Goal: Complete application form

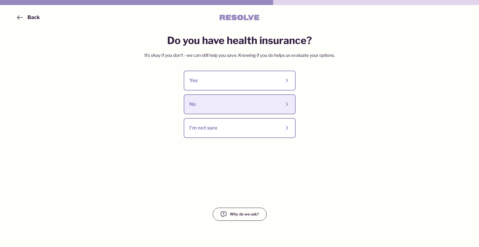
click at [234, 96] on button "No" at bounding box center [240, 104] width 112 height 20
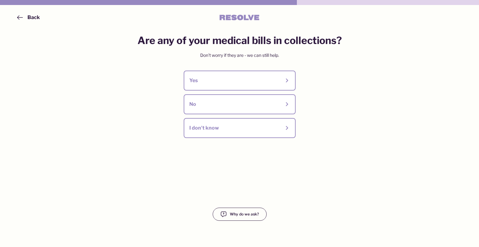
click at [33, 16] on div "Back" at bounding box center [33, 17] width 12 height 7
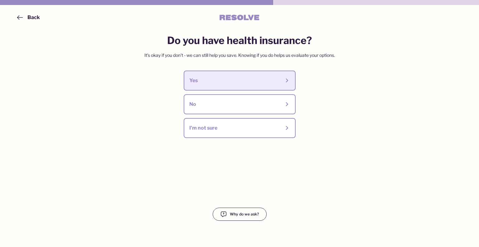
click at [200, 79] on div "Yes" at bounding box center [234, 80] width 91 height 7
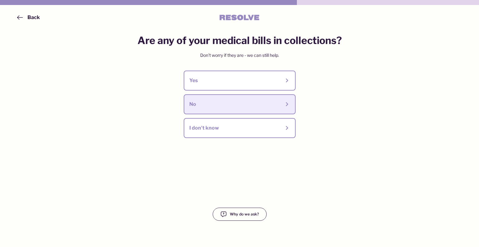
click at [232, 108] on div "No" at bounding box center [239, 104] width 101 height 9
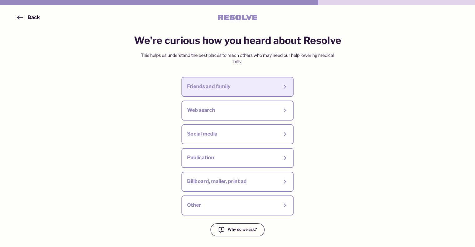
click at [235, 87] on div "Friends and family" at bounding box center [232, 86] width 91 height 7
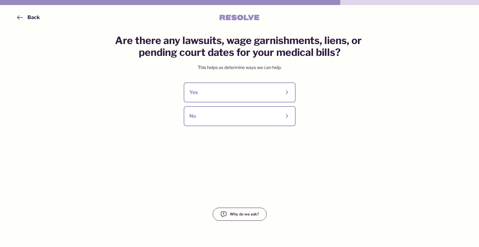
click at [222, 111] on button "No" at bounding box center [240, 116] width 112 height 20
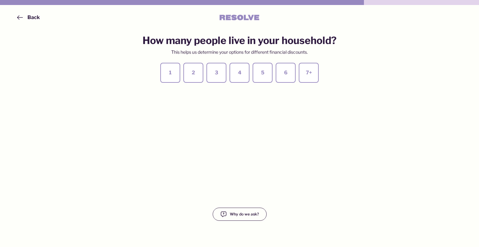
click at [173, 73] on div "1" at bounding box center [170, 72] width 9 height 7
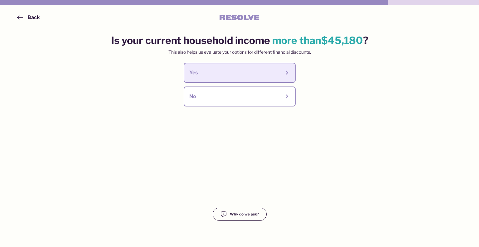
click at [242, 71] on div "Yes" at bounding box center [234, 72] width 91 height 7
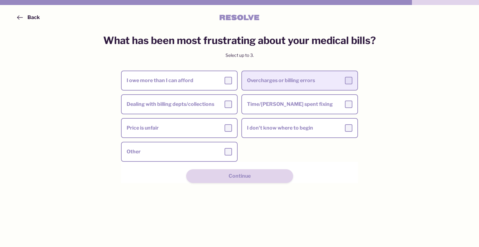
click at [348, 78] on div at bounding box center [348, 80] width 7 height 7
click at [0, 0] on input "Overcharges or billing errors" at bounding box center [0, 0] width 0 height 0
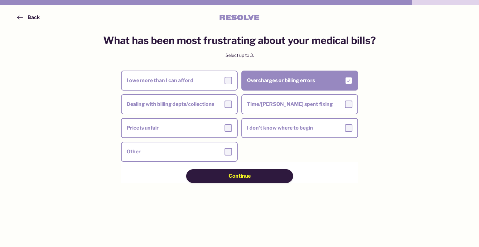
click at [239, 177] on span "Continue" at bounding box center [240, 176] width 22 height 7
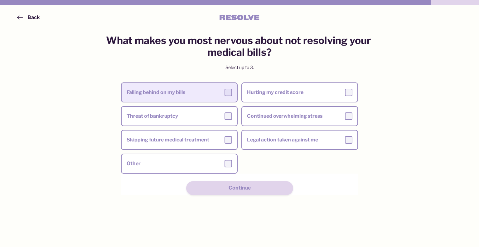
click at [228, 92] on div at bounding box center [228, 92] width 7 height 7
click at [0, 0] on input "Falling behind on my bills" at bounding box center [0, 0] width 0 height 0
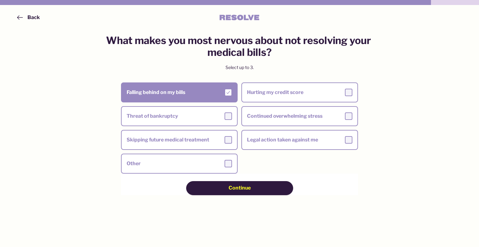
click at [230, 189] on span "Continue" at bounding box center [240, 187] width 22 height 7
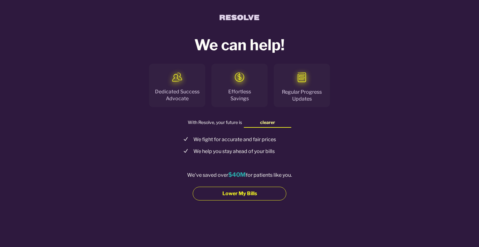
click at [248, 193] on span "Lower My Bills" at bounding box center [239, 193] width 35 height 7
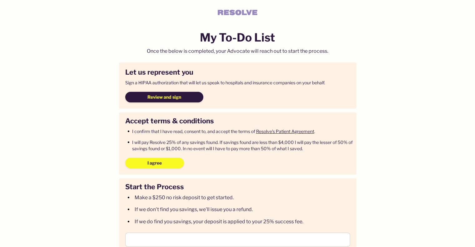
click at [181, 98] on button "Review and sign" at bounding box center [164, 97] width 78 height 11
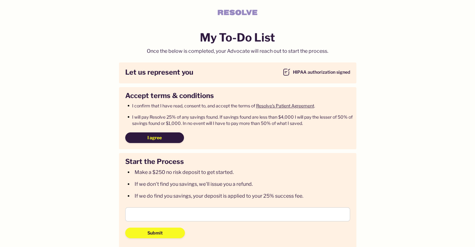
click at [171, 140] on button "I agree" at bounding box center [154, 137] width 59 height 11
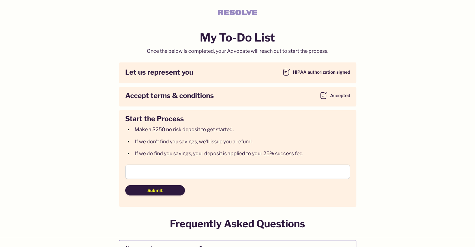
click at [155, 188] on span "Submit" at bounding box center [154, 190] width 15 height 6
click at [153, 190] on span "Submit" at bounding box center [154, 190] width 15 height 6
